Goal: Find specific page/section: Find specific page/section

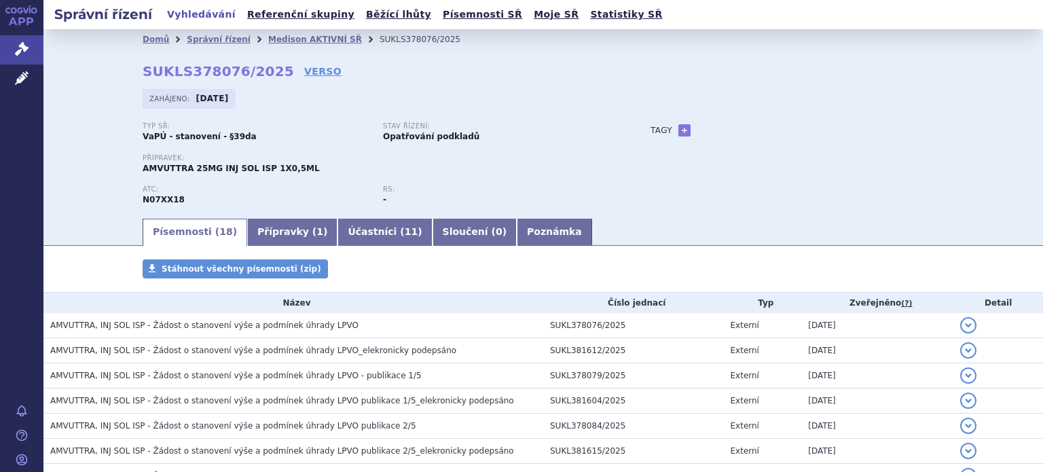
click at [371, 79] on div "Domů Správní řízení Medison AKTIVNÍ SŘ SUKLS378076/2025 SUKLS378076/2025 VERSO …" at bounding box center [543, 133] width 856 height 167
click at [268, 42] on link "Medison AKTIVNÍ SŘ" at bounding box center [315, 40] width 94 height 10
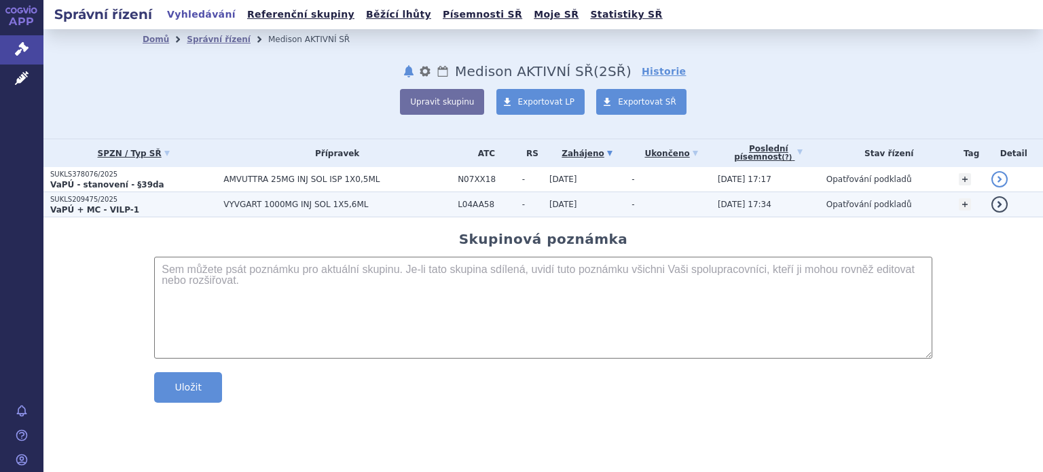
click at [232, 205] on span "VYVGART 1000MG INJ SOL 1X5,6ML" at bounding box center [337, 205] width 228 height 10
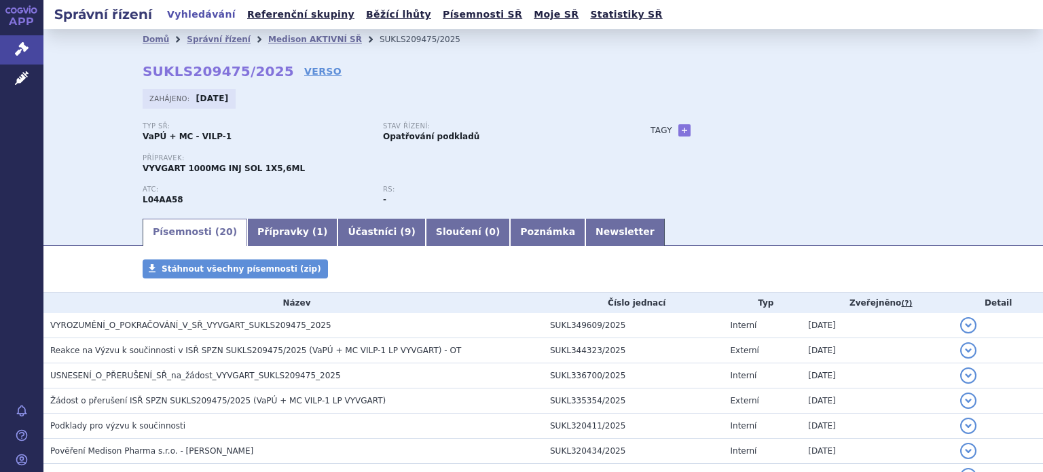
click at [304, 67] on link "VERSO" at bounding box center [322, 72] width 37 height 14
click at [304, 69] on link "VERSO" at bounding box center [322, 72] width 37 height 14
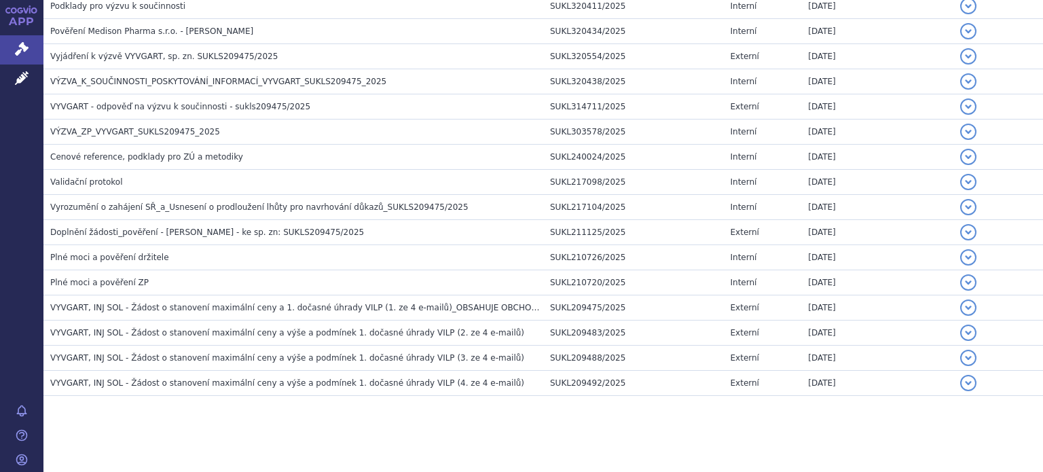
scroll to position [423, 0]
